Goal: Information Seeking & Learning: Obtain resource

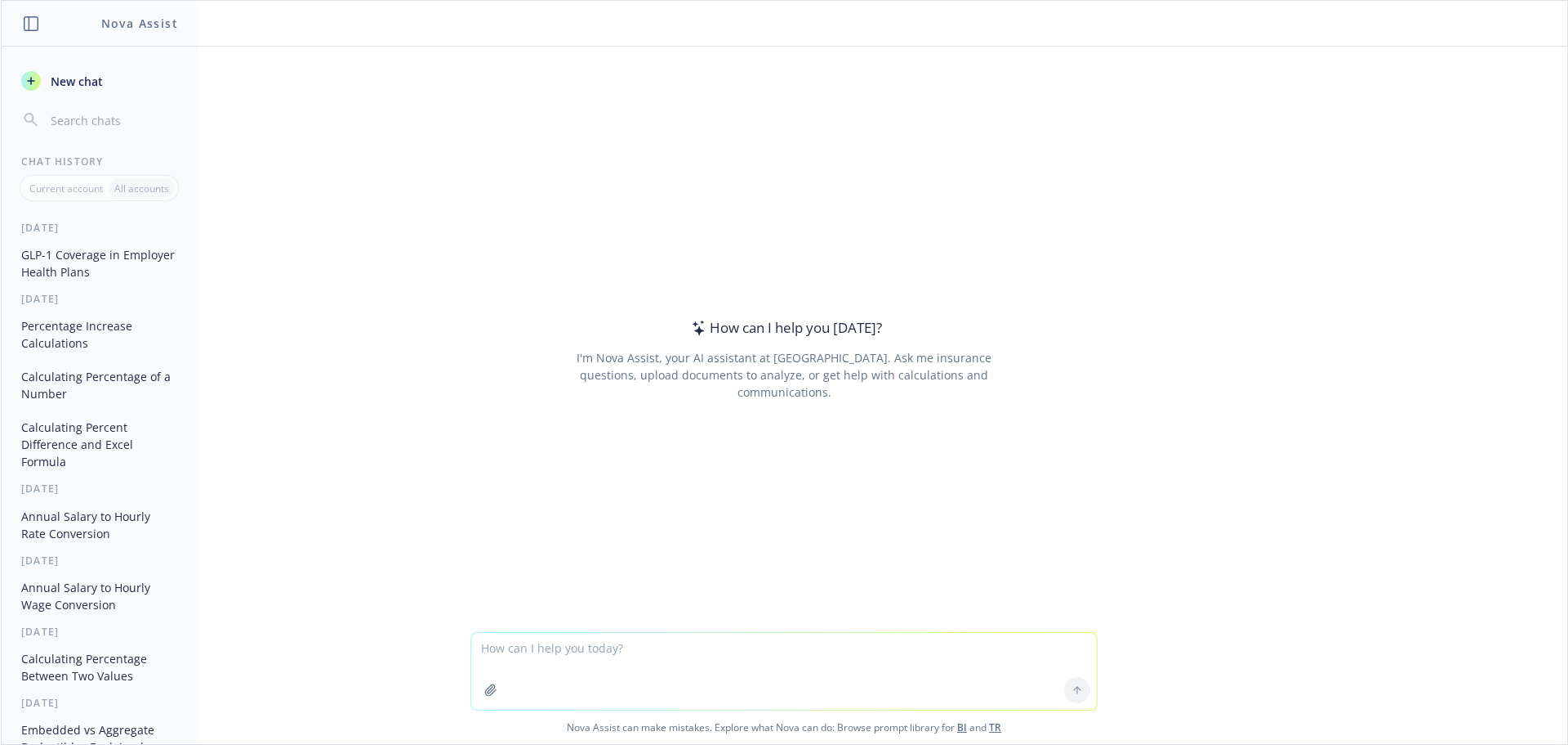
click at [602, 633] on textarea at bounding box center [784, 671] width 626 height 77
type textarea "If $25,975,000 increases to $29,740,700, what is the % increase?"
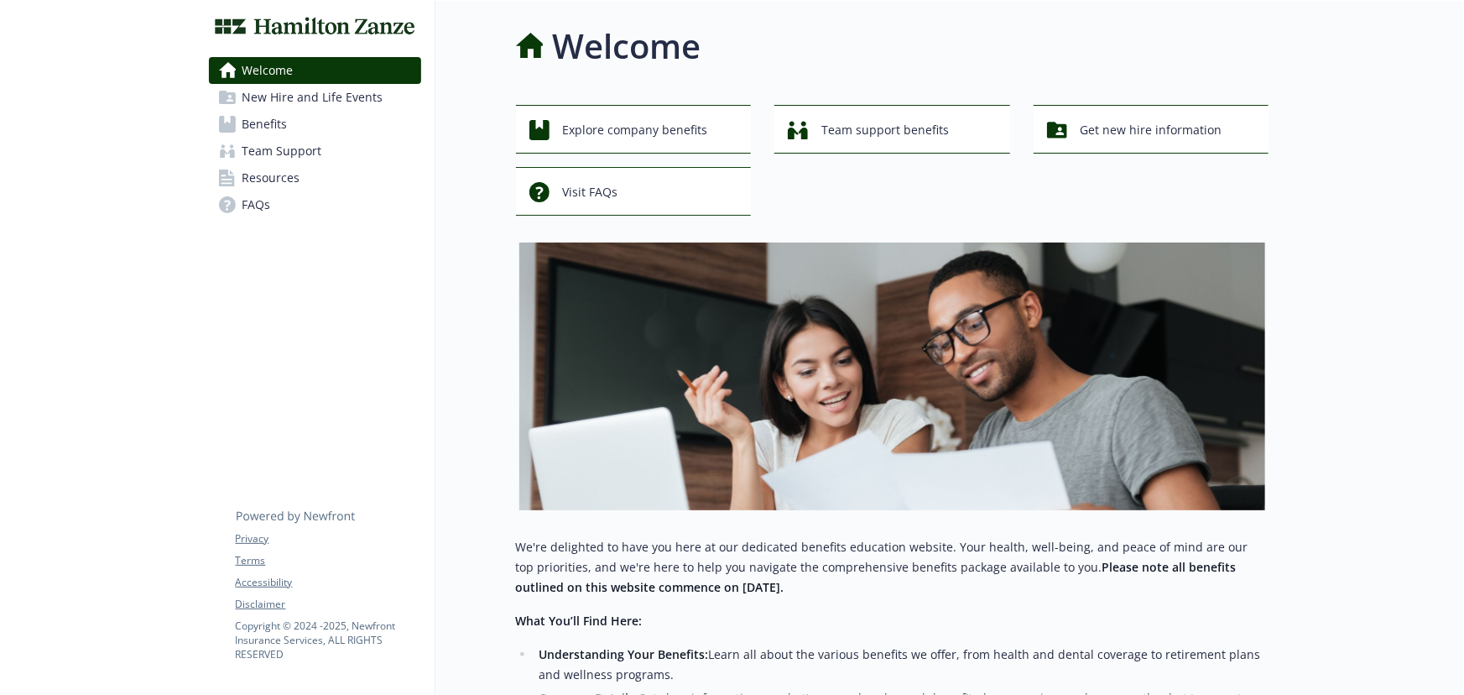
click at [239, 128] on link "Benefits" at bounding box center [315, 124] width 212 height 27
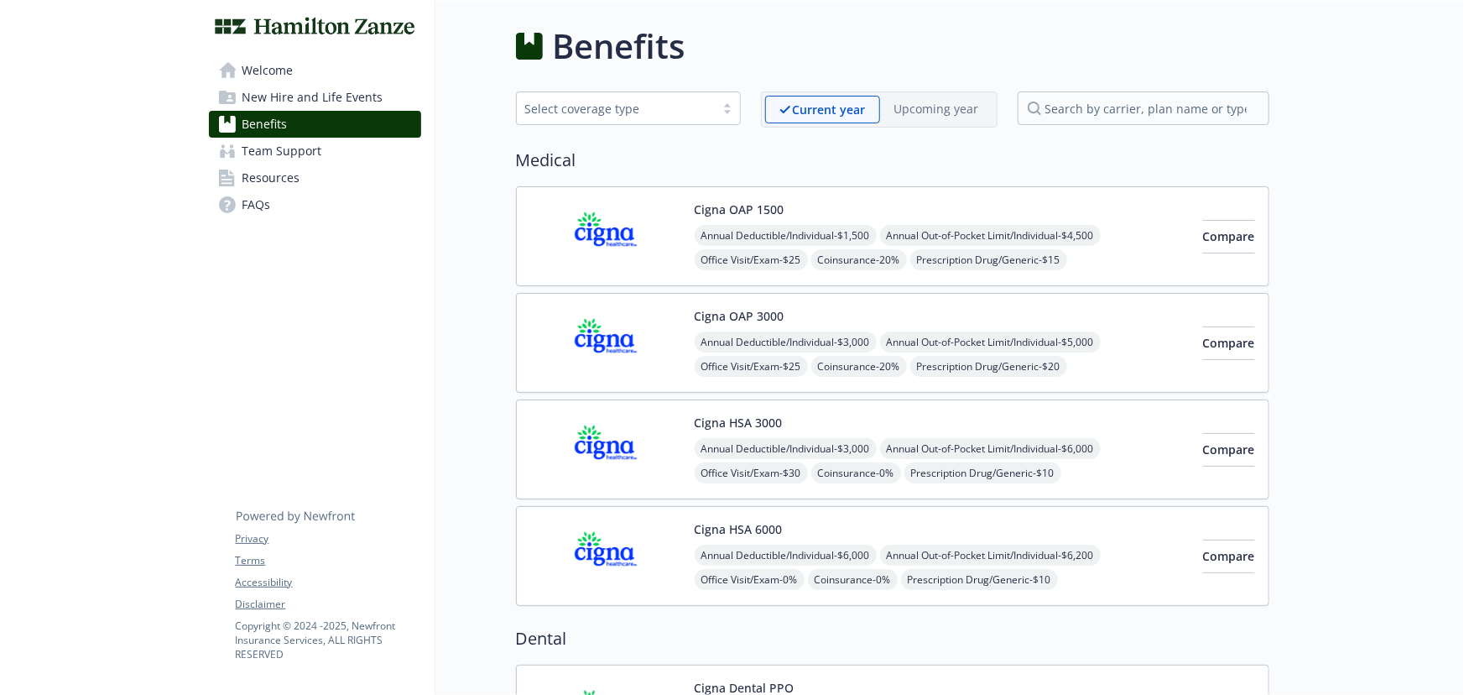
click at [644, 218] on img at bounding box center [605, 236] width 151 height 71
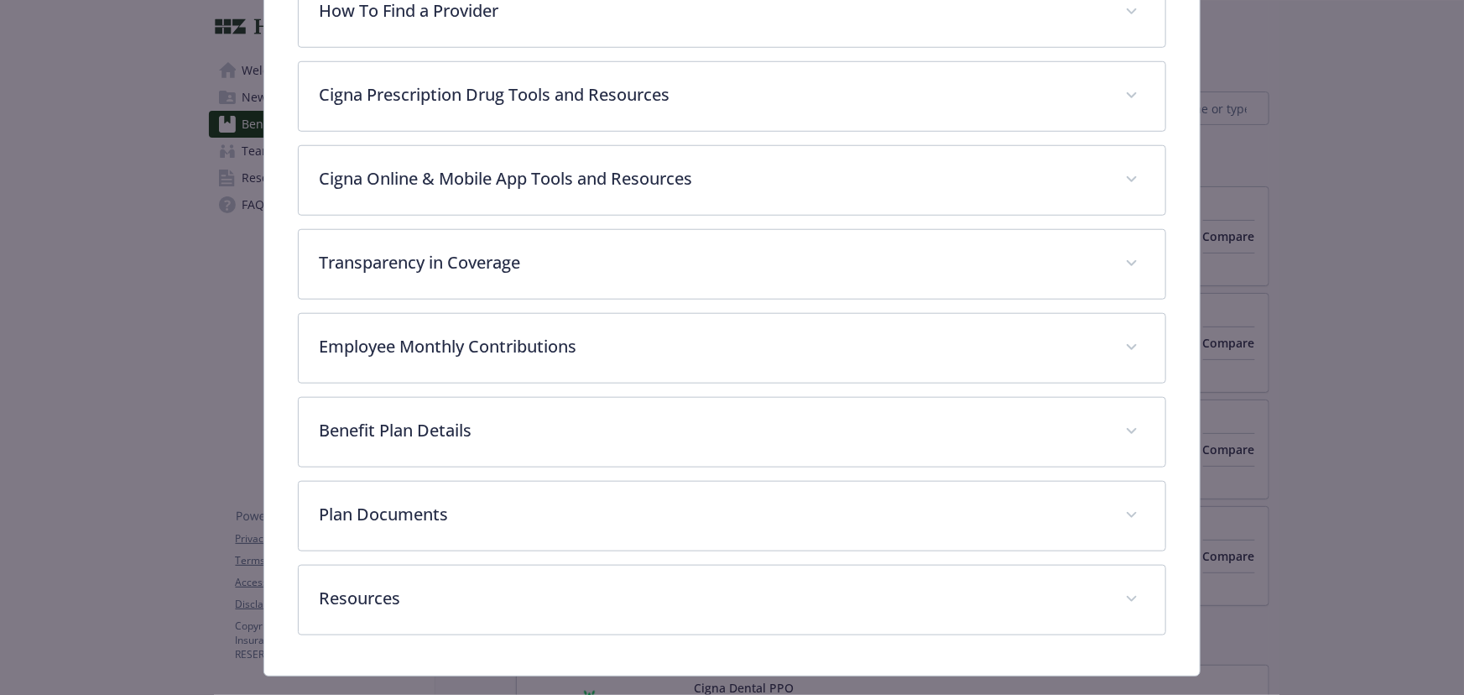
scroll to position [705, 0]
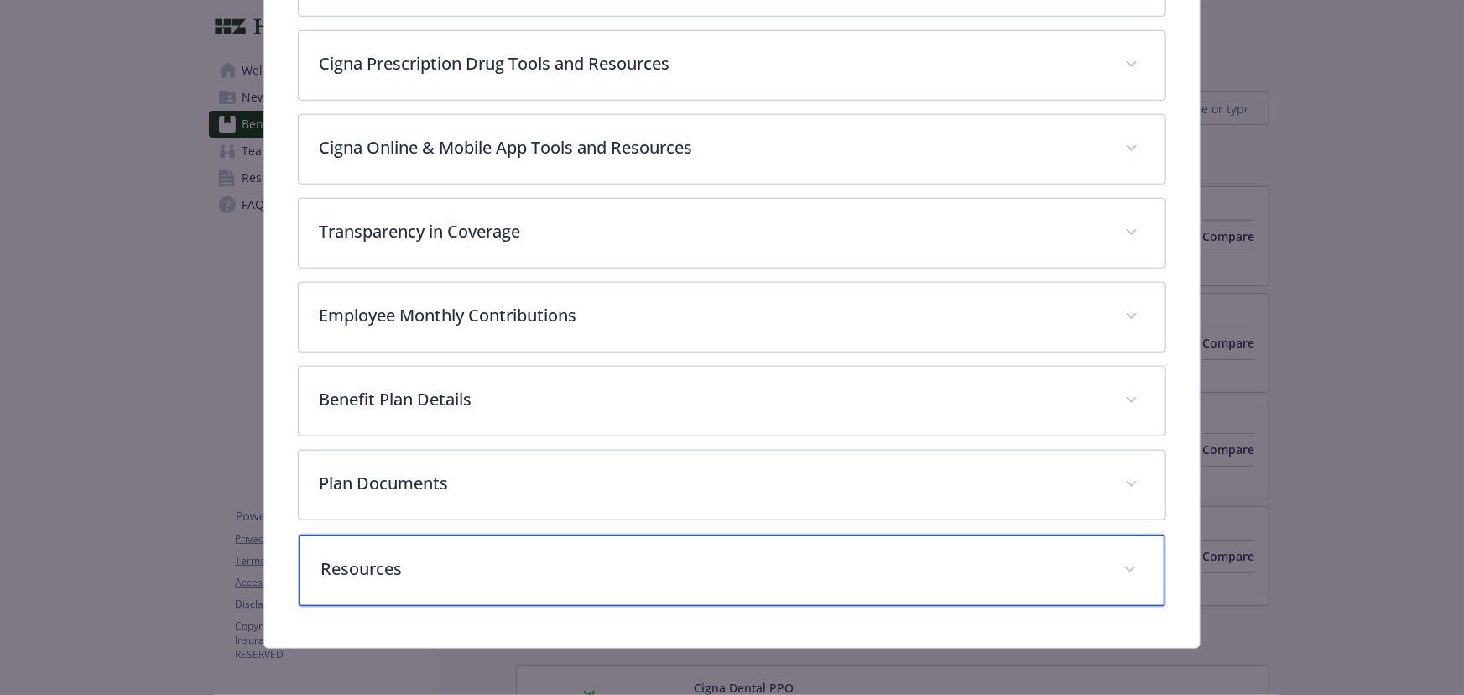
click at [396, 537] on div "Resources" at bounding box center [732, 571] width 867 height 72
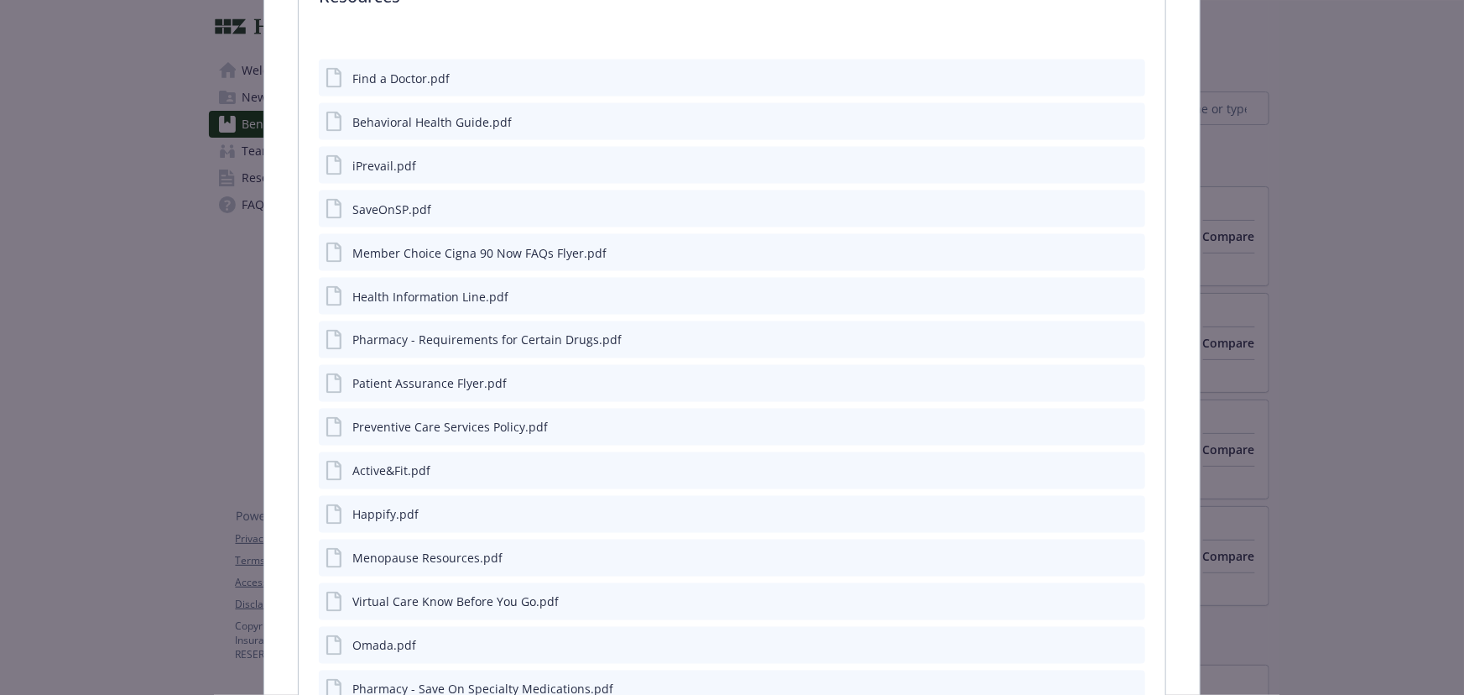
scroll to position [1391, 0]
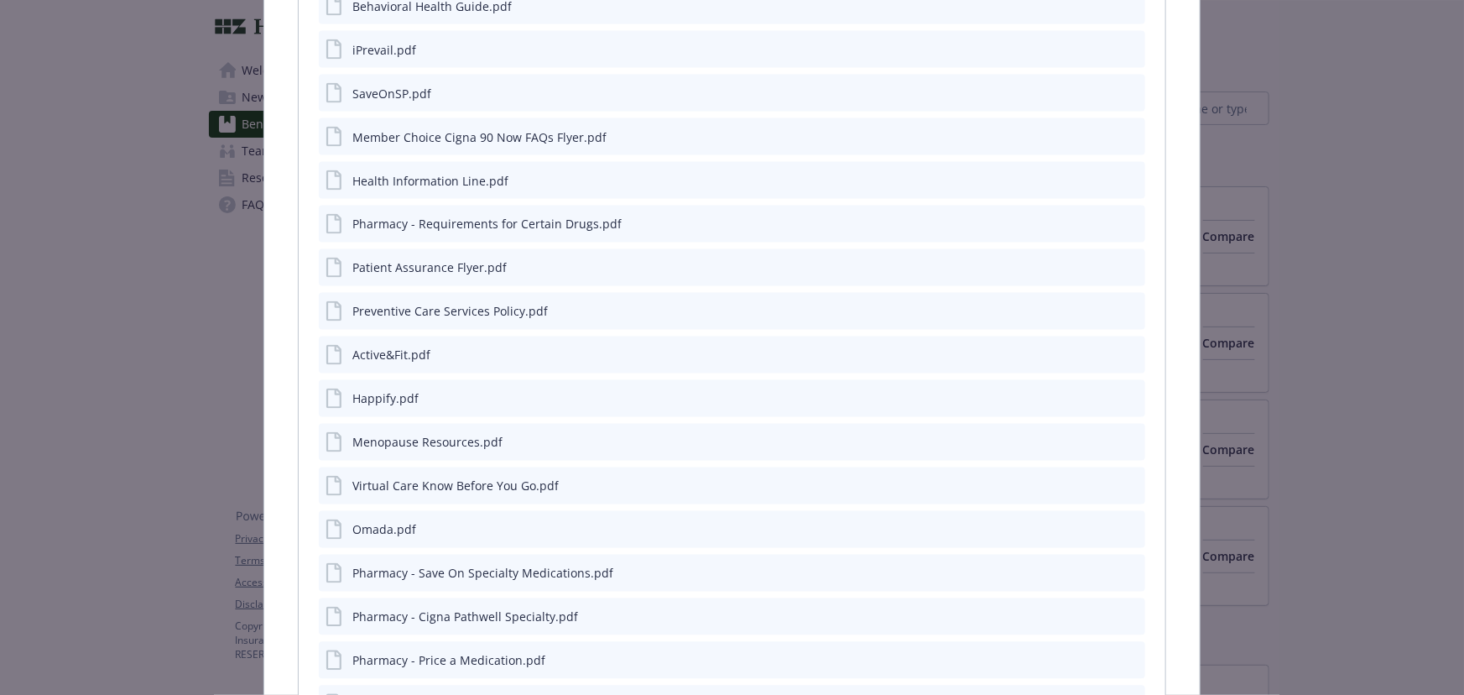
click at [1125, 441] on icon "preview file" at bounding box center [1129, 442] width 15 height 12
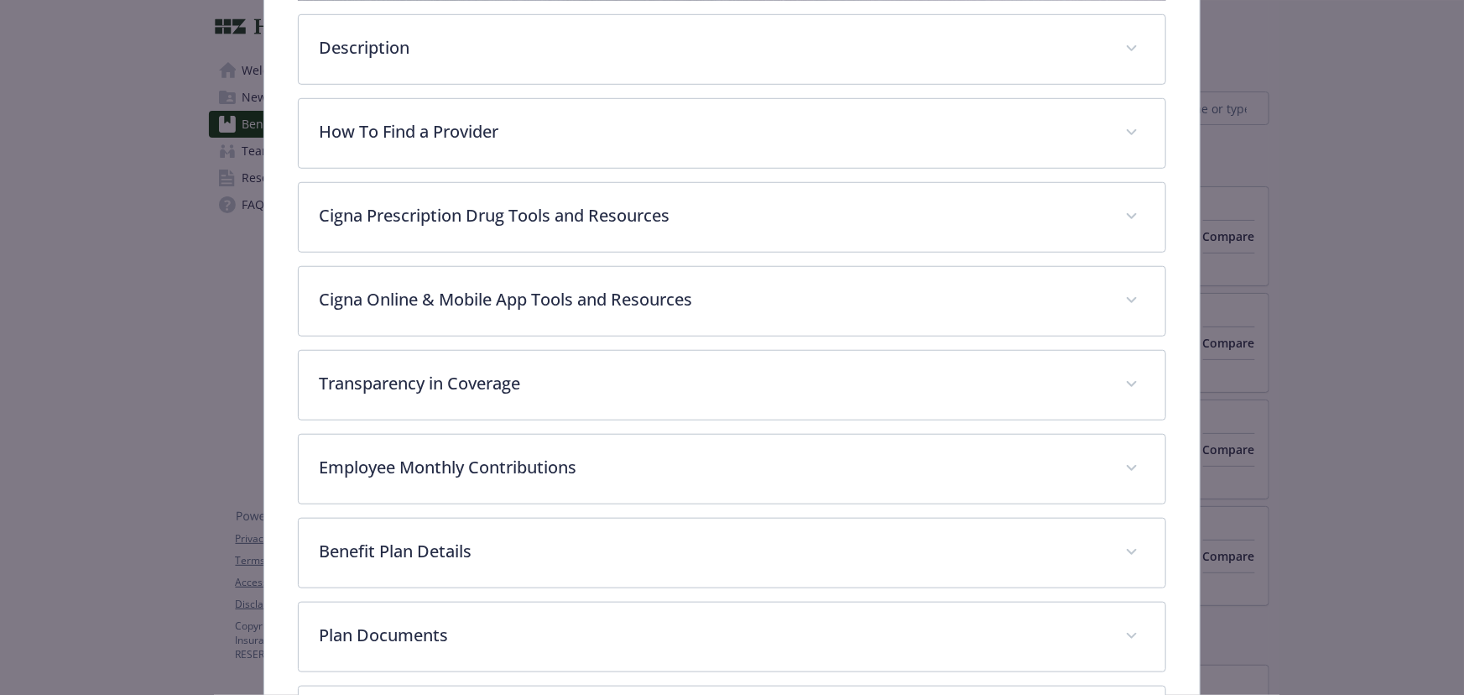
scroll to position [323, 0]
